Goal: Entertainment & Leisure: Consume media (video, audio)

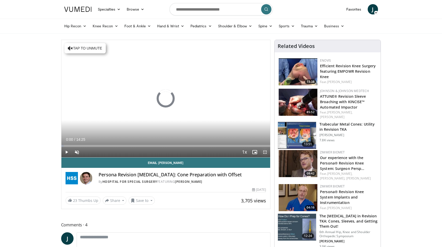
click at [266, 151] on span "Video Player" at bounding box center [265, 152] width 10 height 10
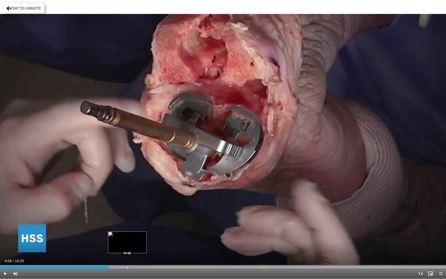
click at [127, 247] on div "Progress Bar" at bounding box center [127, 267] width 1 height 2
click at [140, 247] on div "Progress Bar" at bounding box center [140, 267] width 1 height 2
click at [161, 247] on div "Loaded : 33.55% 04:33 05:11" at bounding box center [223, 265] width 446 height 5
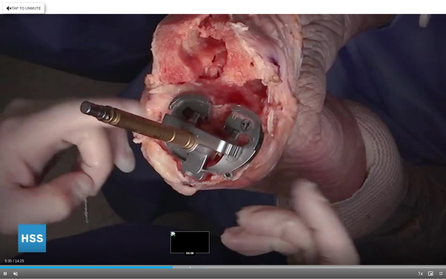
click at [190, 247] on div "Progress Bar" at bounding box center [182, 267] width 45 height 2
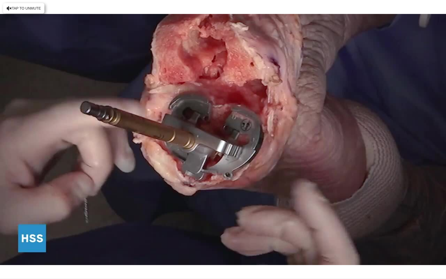
click at [206, 247] on video-js "**********" at bounding box center [223, 139] width 446 height 279
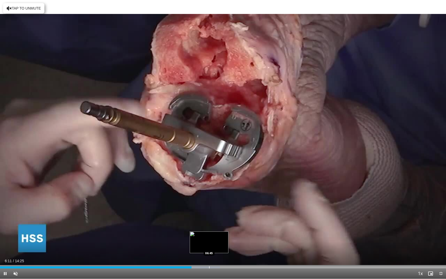
click at [209, 247] on div "Loaded : 49.29% 06:11 06:45" at bounding box center [223, 265] width 446 height 5
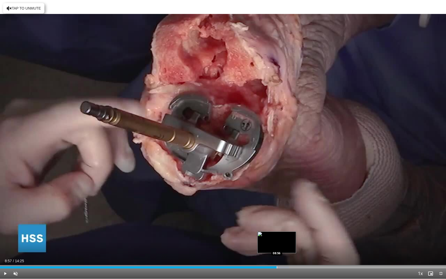
click at [277, 247] on div "Loaded : 64.78% 08:57 08:56" at bounding box center [223, 265] width 446 height 5
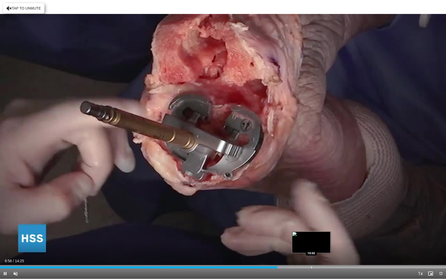
click at [311, 247] on div "Progress Bar" at bounding box center [311, 267] width 1 height 2
click at [330, 247] on div "Progress Bar" at bounding box center [330, 267] width 1 height 2
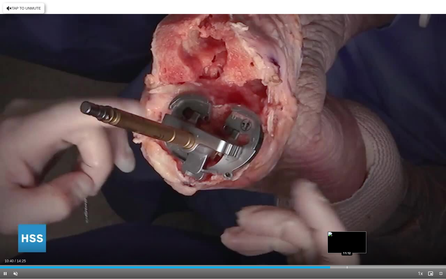
click at [347, 247] on div "Progress Bar" at bounding box center [347, 267] width 1 height 2
click at [360, 247] on div "Progress Bar" at bounding box center [360, 267] width 1 height 2
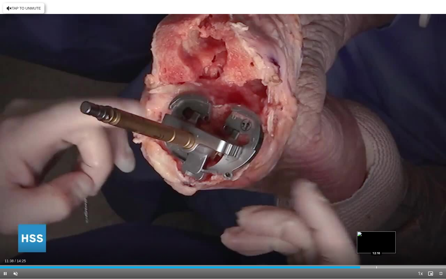
click at [376, 247] on div "Progress Bar" at bounding box center [376, 267] width 1 height 2
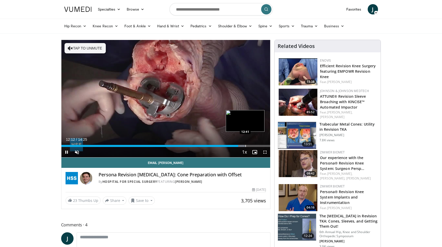
click at [246, 145] on div "Progress Bar" at bounding box center [246, 146] width 1 height 2
click at [253, 145] on div "Progress Bar" at bounding box center [253, 146] width 1 height 2
